Goal: Task Accomplishment & Management: Use online tool/utility

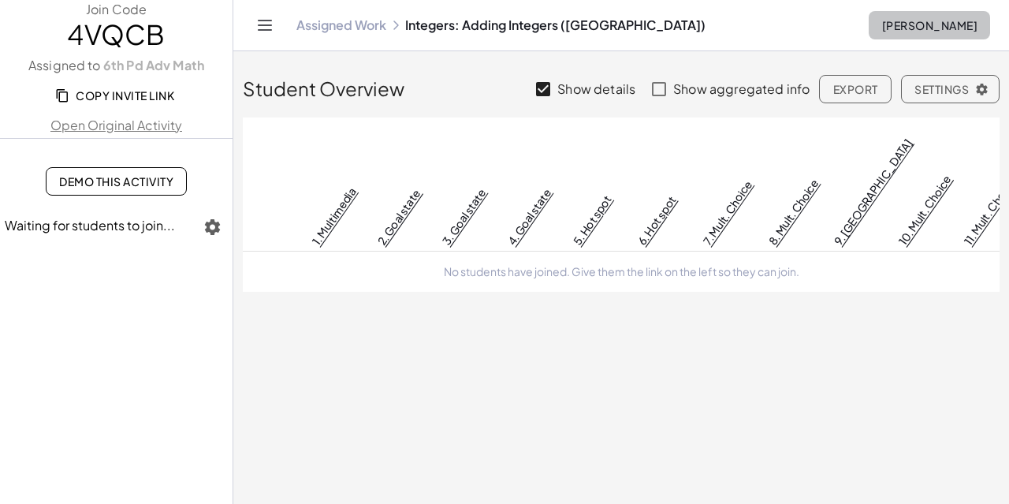
click at [888, 16] on button "[PERSON_NAME]" at bounding box center [929, 25] width 121 height 28
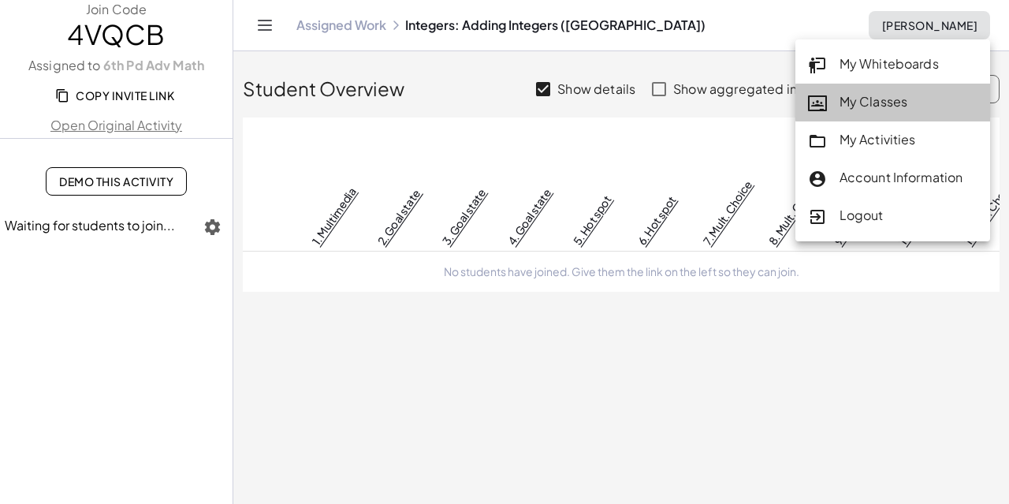
click at [856, 94] on div "My Classes" at bounding box center [893, 102] width 170 height 21
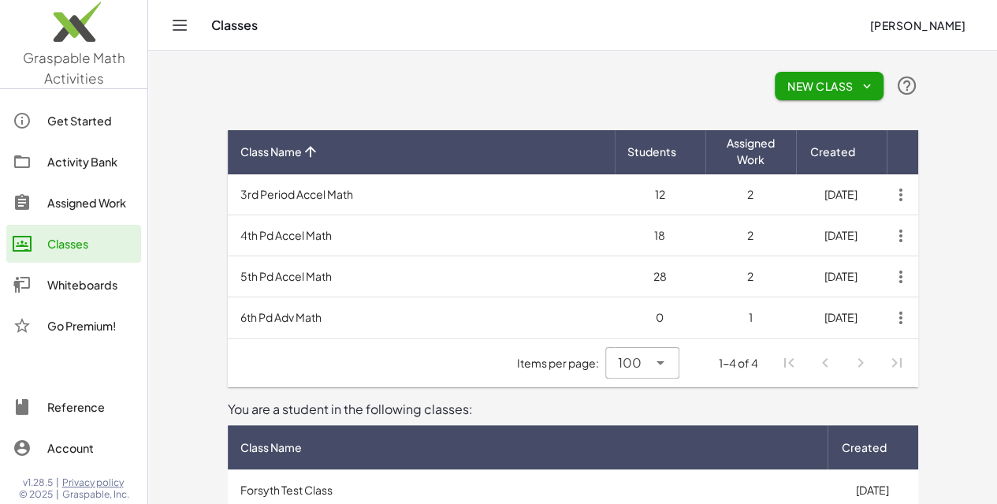
click at [706, 195] on td "12" at bounding box center [660, 194] width 91 height 41
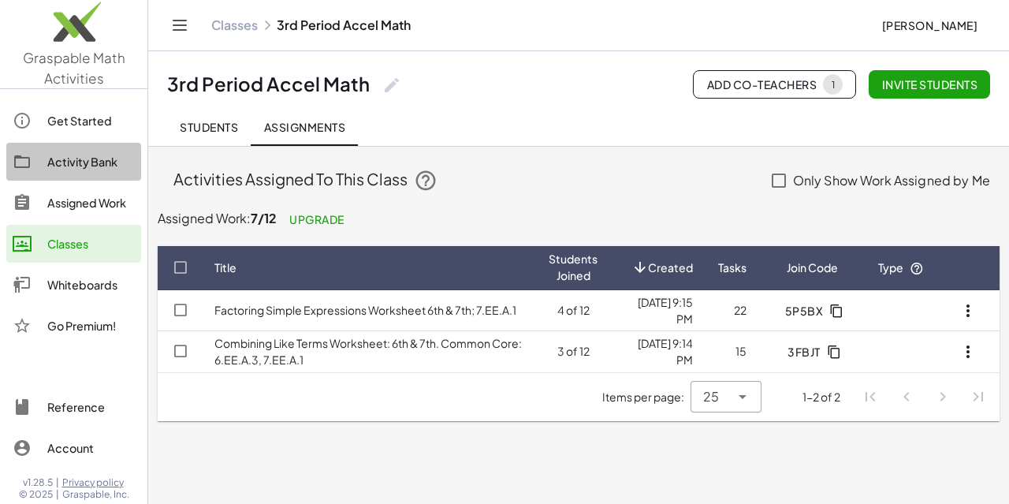
click at [84, 173] on link "Activity Bank" at bounding box center [73, 162] width 135 height 38
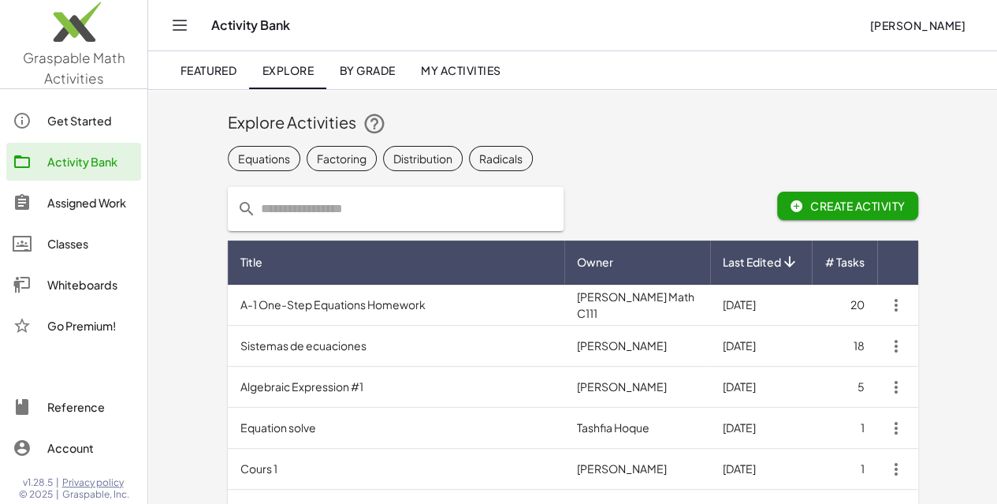
click at [238, 159] on div "Equations" at bounding box center [264, 158] width 52 height 17
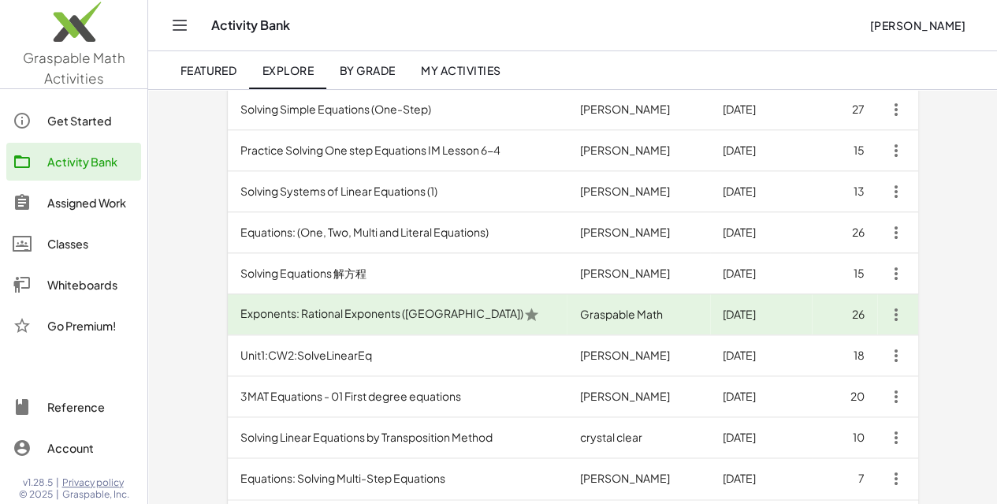
scroll to position [788, 0]
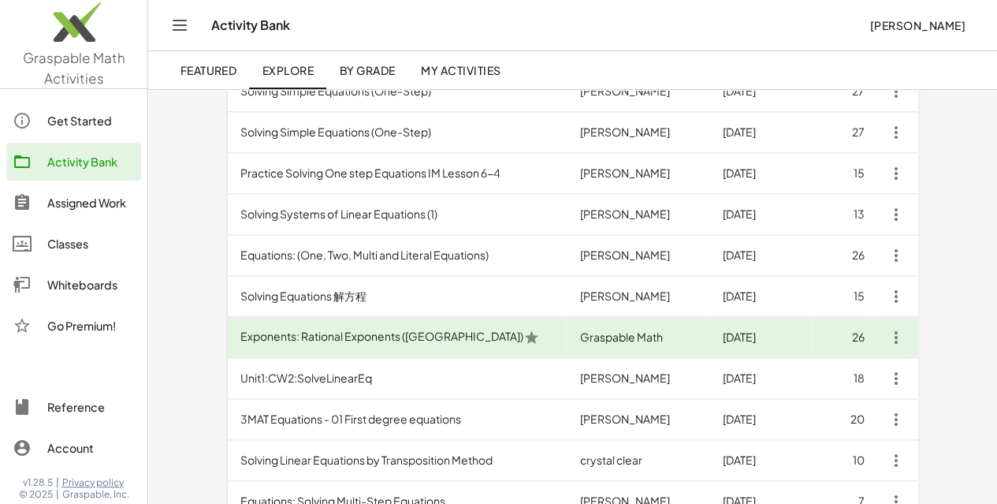
click at [386, 252] on td "Equations: (One, Two, Multi and Literal Equations)" at bounding box center [398, 255] width 340 height 41
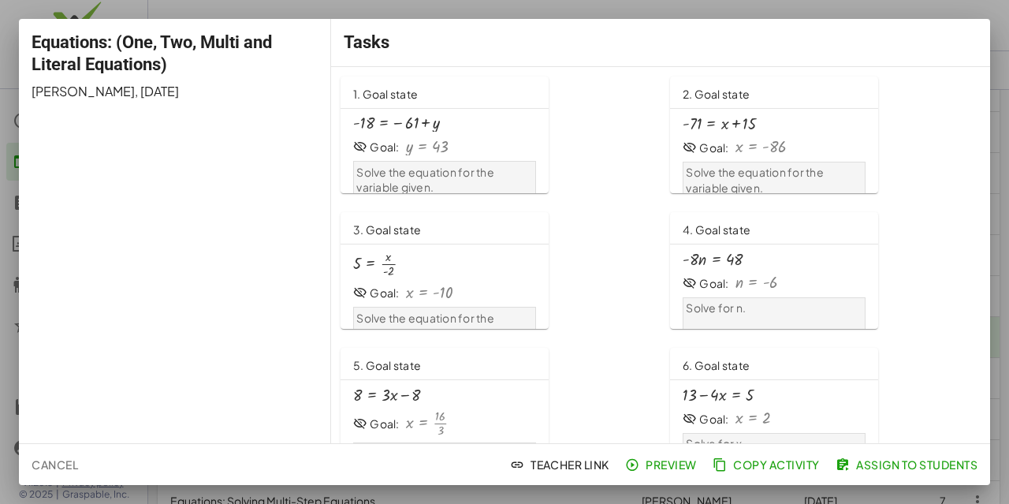
click at [908, 464] on span "Assign to Students" at bounding box center [908, 464] width 139 height 14
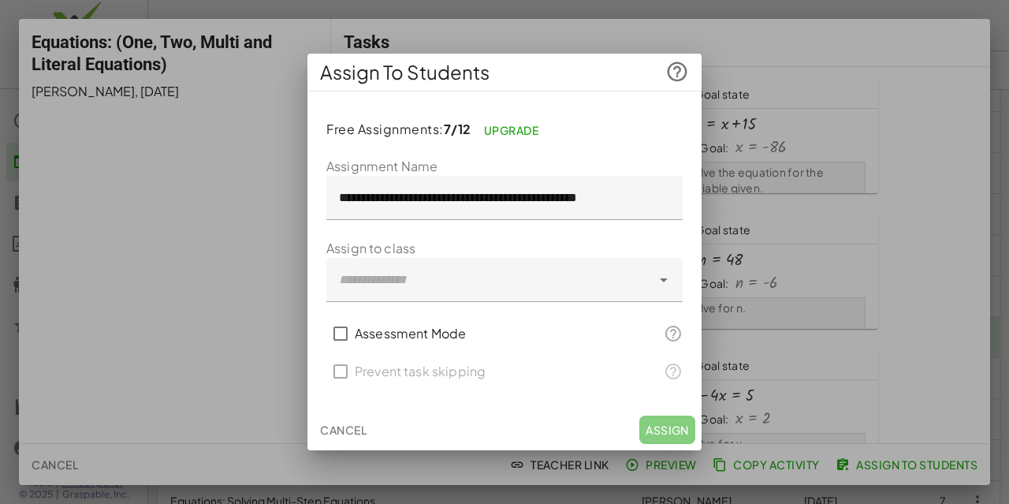
click at [498, 271] on div at bounding box center [488, 280] width 325 height 44
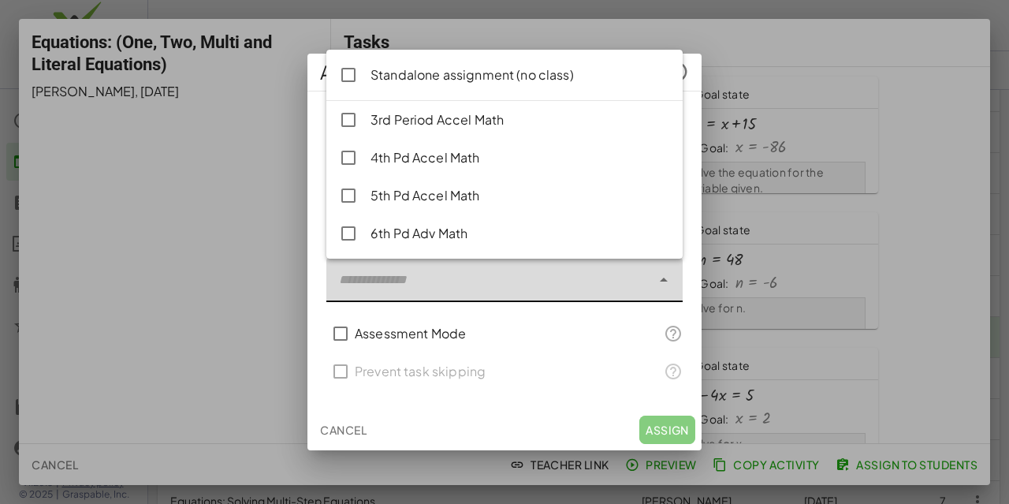
click at [440, 161] on div "4th Pd Accel Math" at bounding box center [521, 157] width 300 height 19
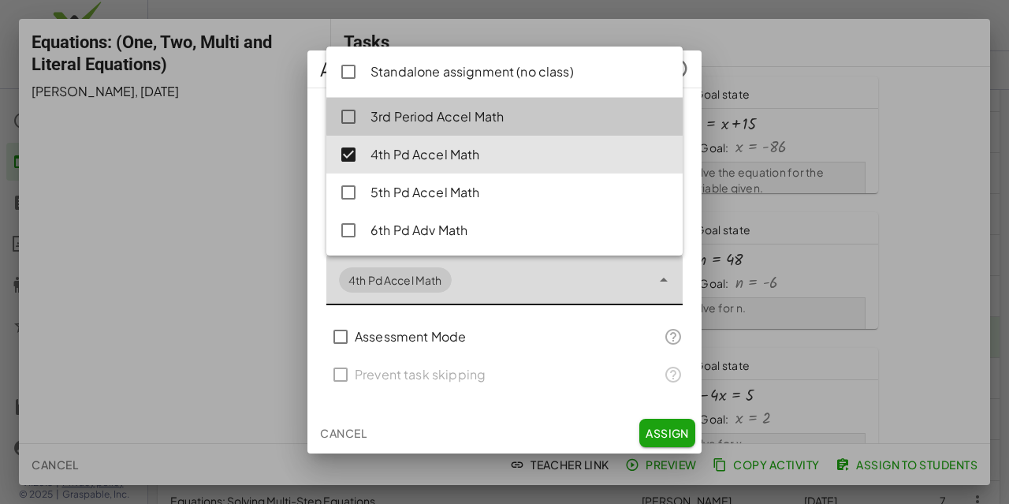
click at [411, 125] on div "3rd Period Accel Math" at bounding box center [521, 116] width 300 height 19
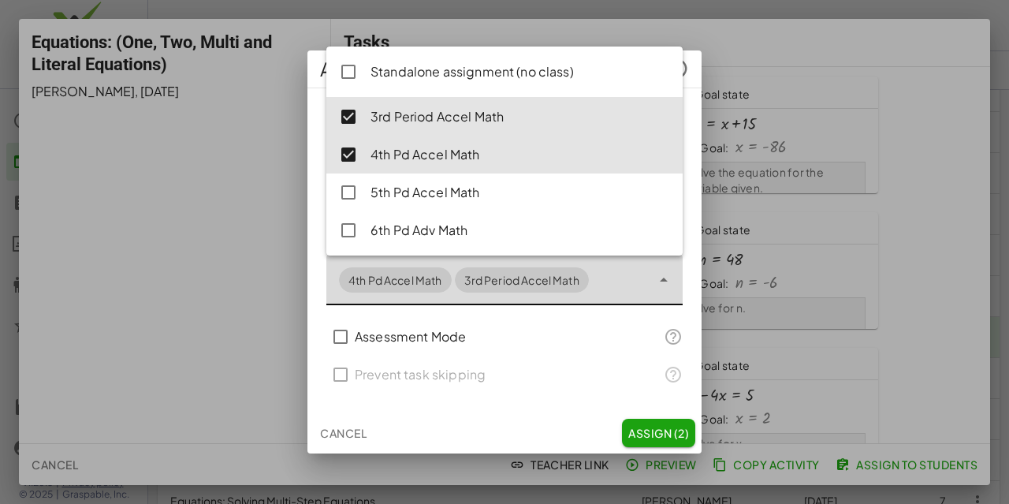
click at [407, 185] on div "5th Pd Accel Math" at bounding box center [521, 192] width 300 height 19
type input "**********"
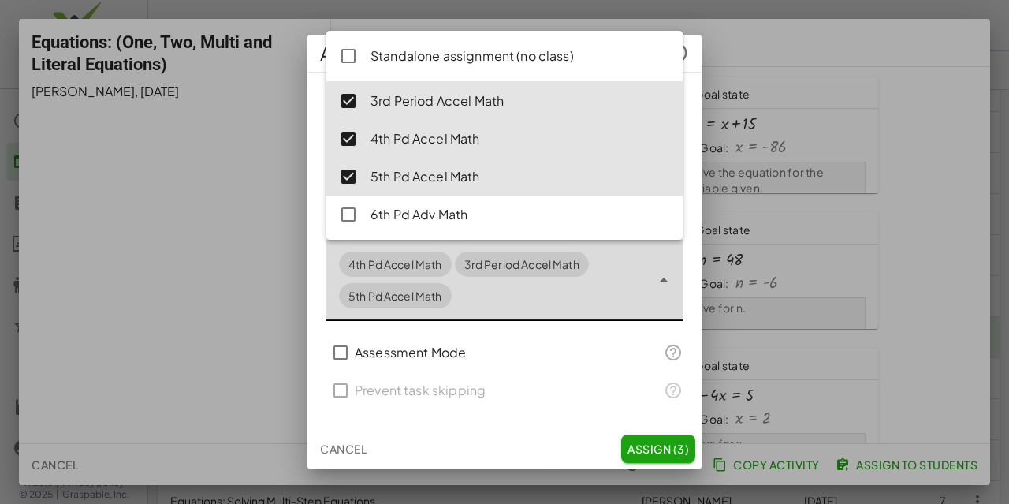
click at [658, 449] on span "Assign (3)" at bounding box center [659, 449] width 62 height 14
